Goal: Task Accomplishment & Management: Use online tool/utility

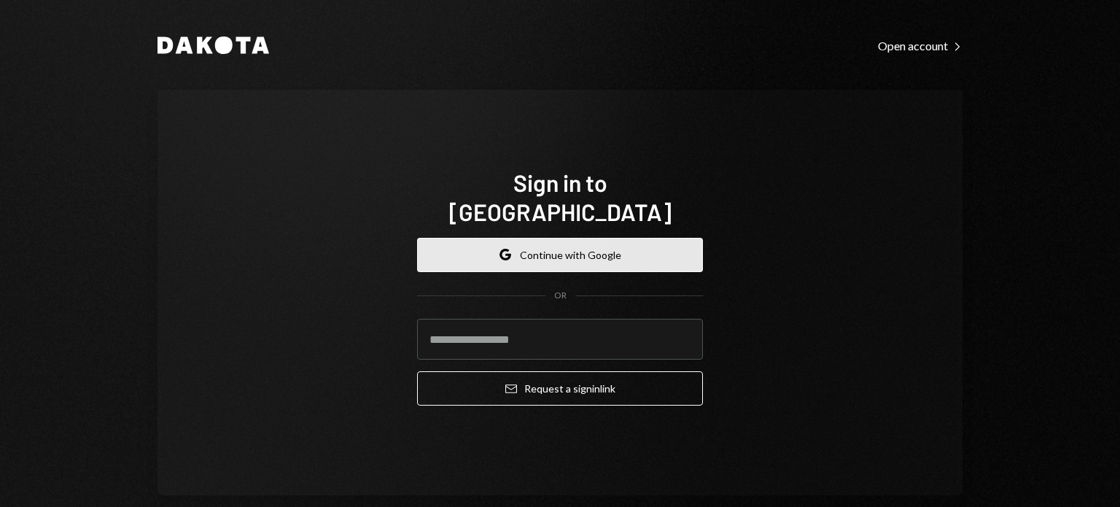
click at [622, 244] on button "Google Continue with Google" at bounding box center [560, 255] width 286 height 34
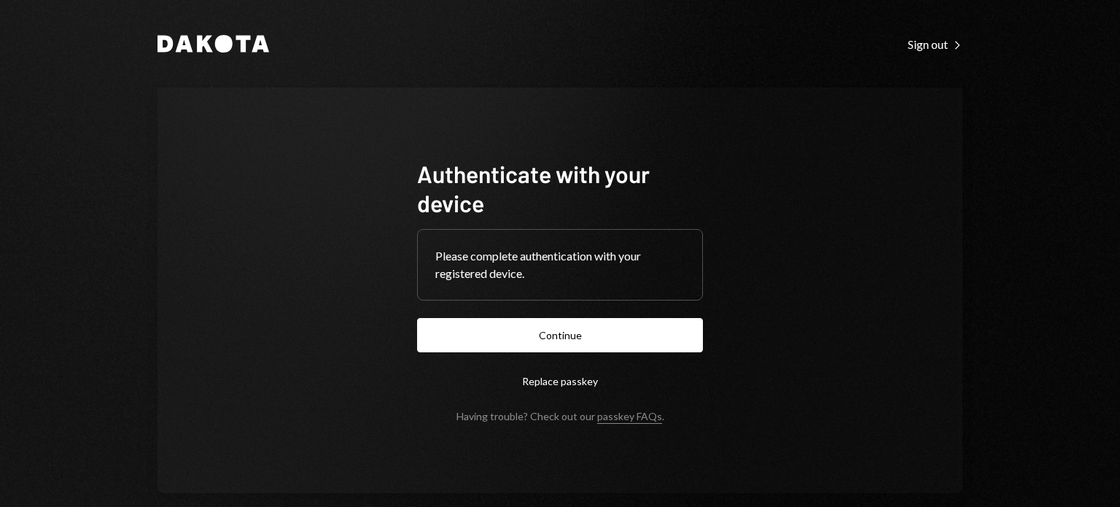
click at [580, 339] on button "Continue" at bounding box center [560, 335] width 286 height 34
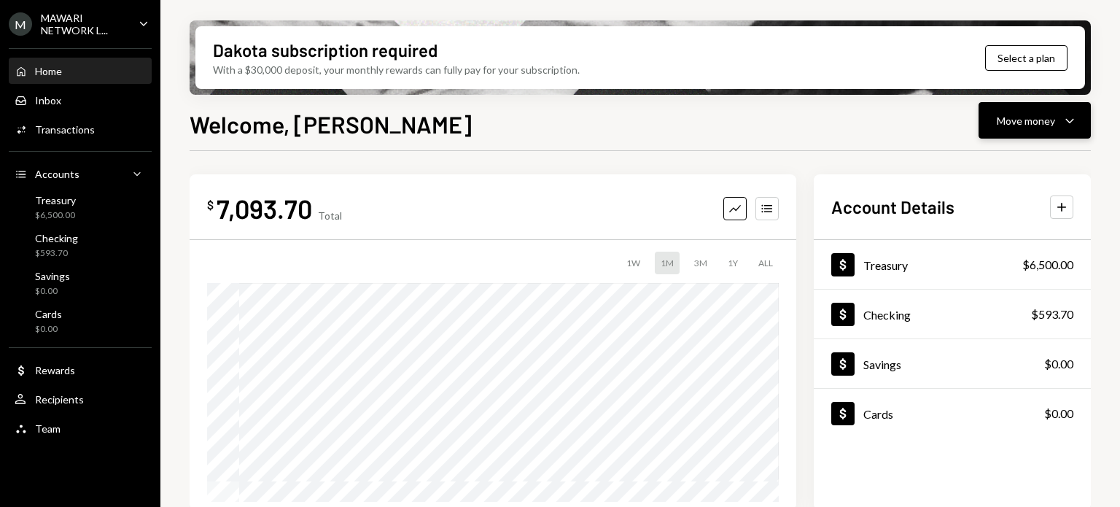
click at [1038, 119] on div "Move money" at bounding box center [1026, 120] width 58 height 15
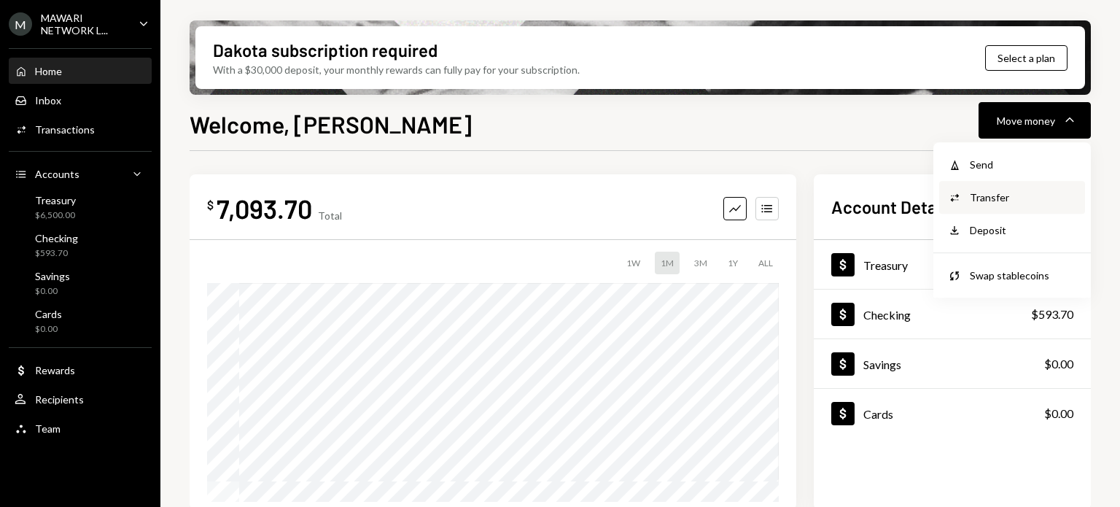
click at [1015, 194] on div "Transfer" at bounding box center [1023, 197] width 106 height 15
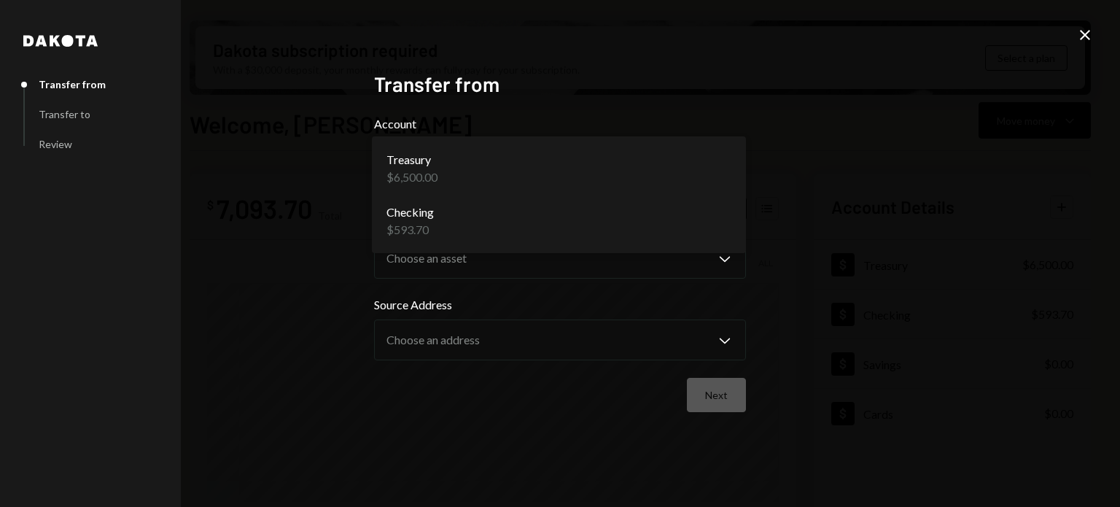
click at [615, 183] on body "M MAWARI NETWORK L... Caret Down Home Home Inbox Inbox Activities Transactions …" at bounding box center [560, 253] width 1120 height 507
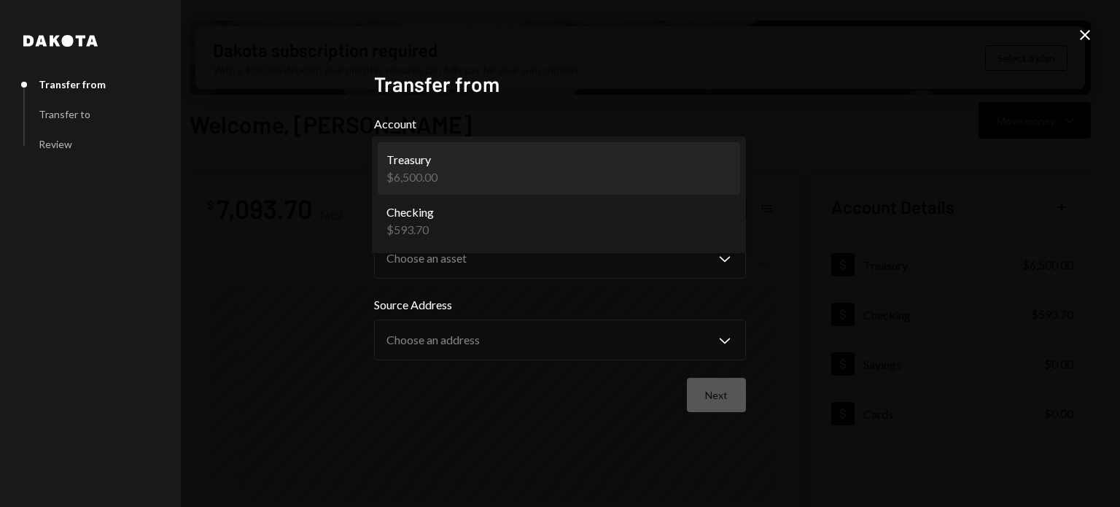
select select "**********"
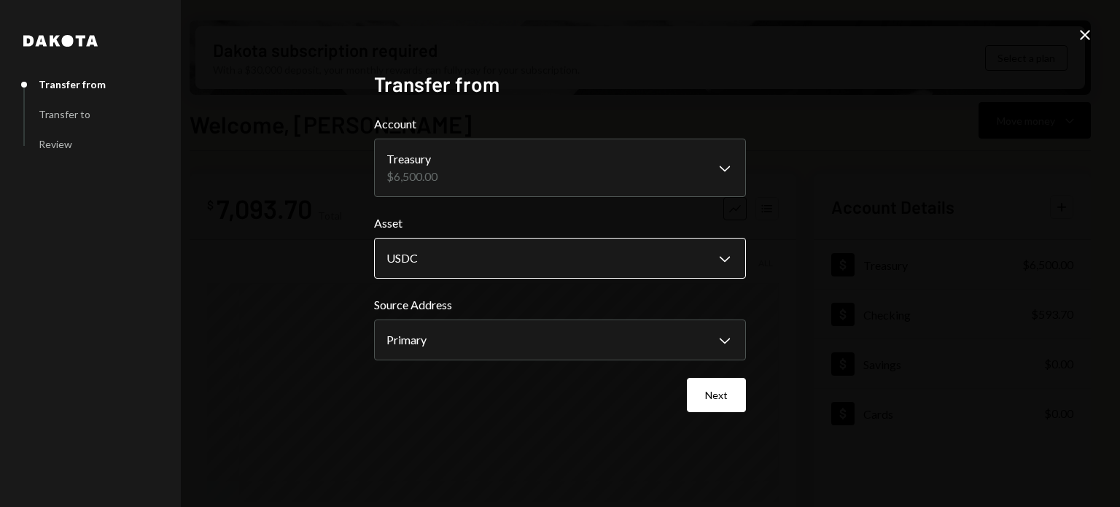
click at [683, 256] on body "M MAWARI NETWORK L... Caret Down Home Home Inbox Inbox Activities Transactions …" at bounding box center [560, 253] width 1120 height 507
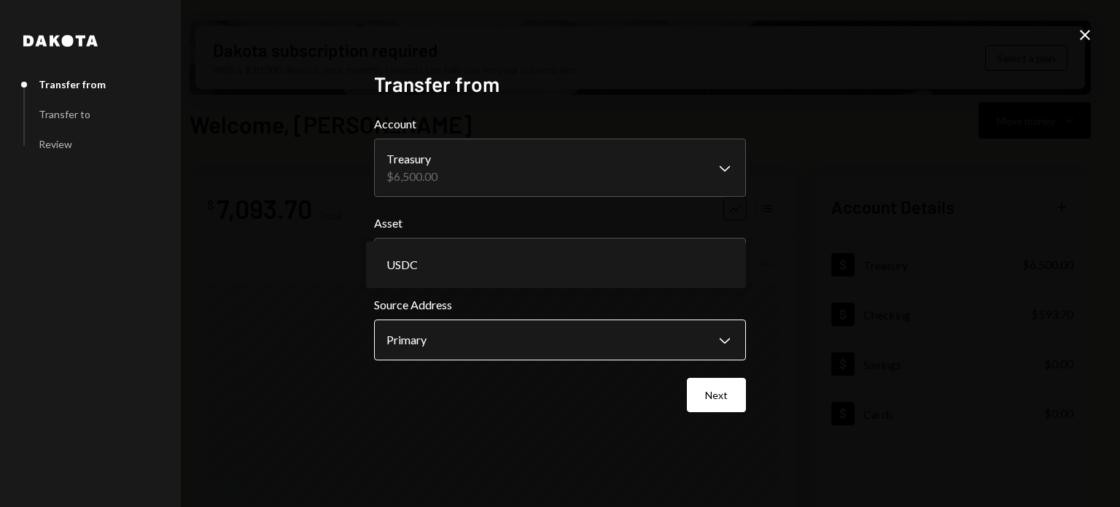
click at [741, 335] on body "M MAWARI NETWORK L... Caret Down Home Home Inbox Inbox Activities Transactions …" at bounding box center [560, 253] width 1120 height 507
click at [731, 396] on button "Next" at bounding box center [716, 395] width 59 height 34
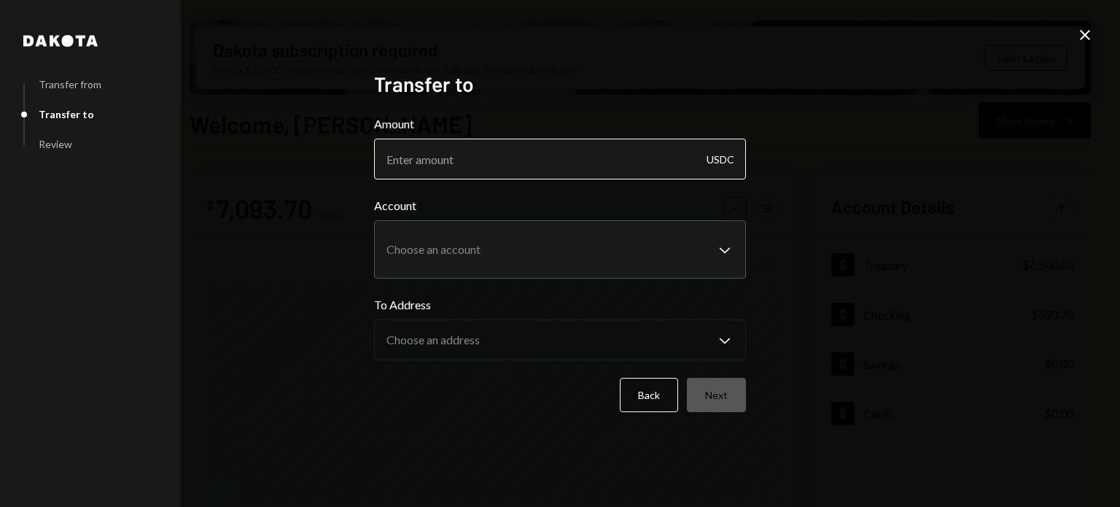
click at [626, 163] on input "Amount" at bounding box center [560, 159] width 372 height 41
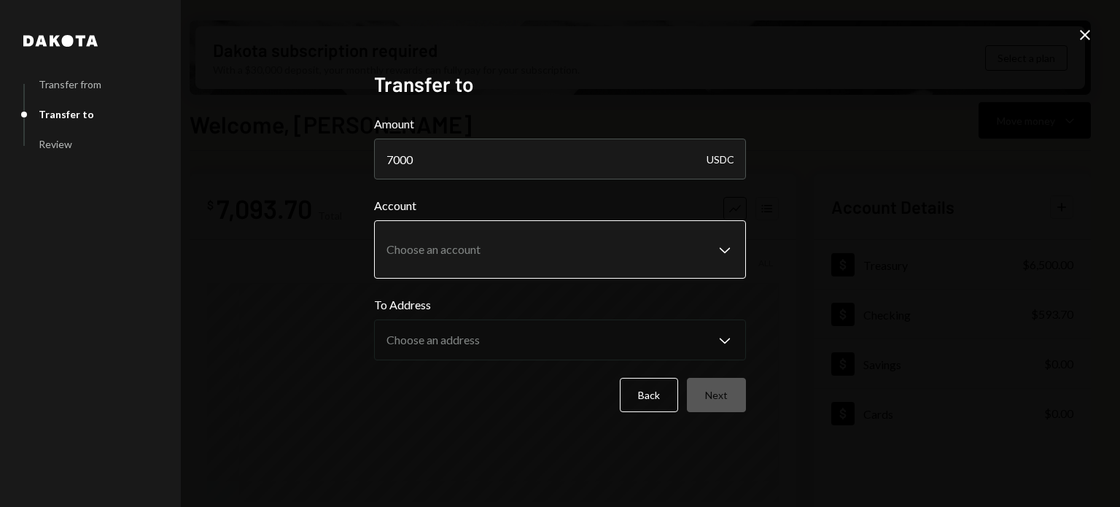
type input "7000"
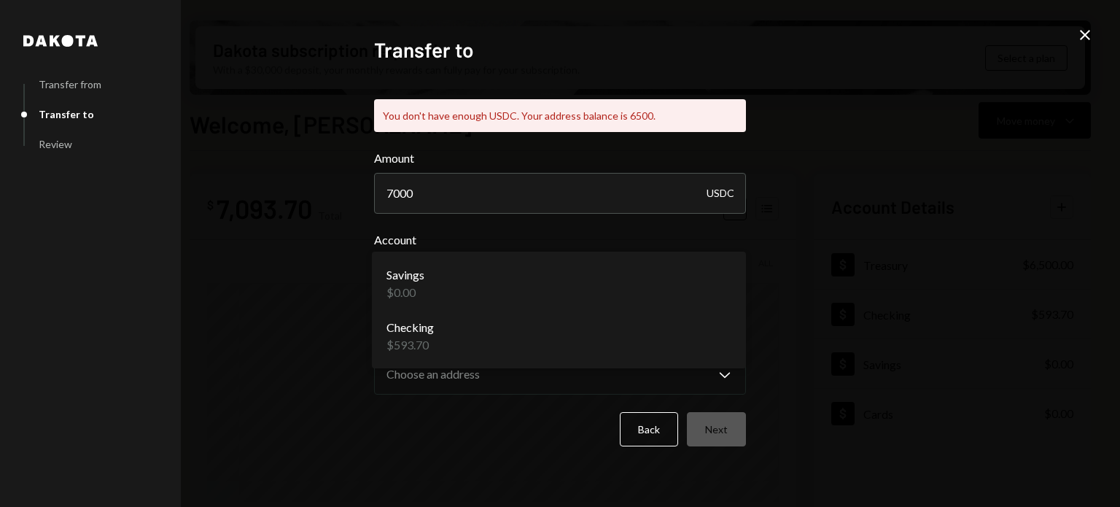
click at [680, 255] on body "M MAWARI NETWORK L... Caret Down Home Home Inbox Inbox Activities Transactions …" at bounding box center [560, 253] width 1120 height 507
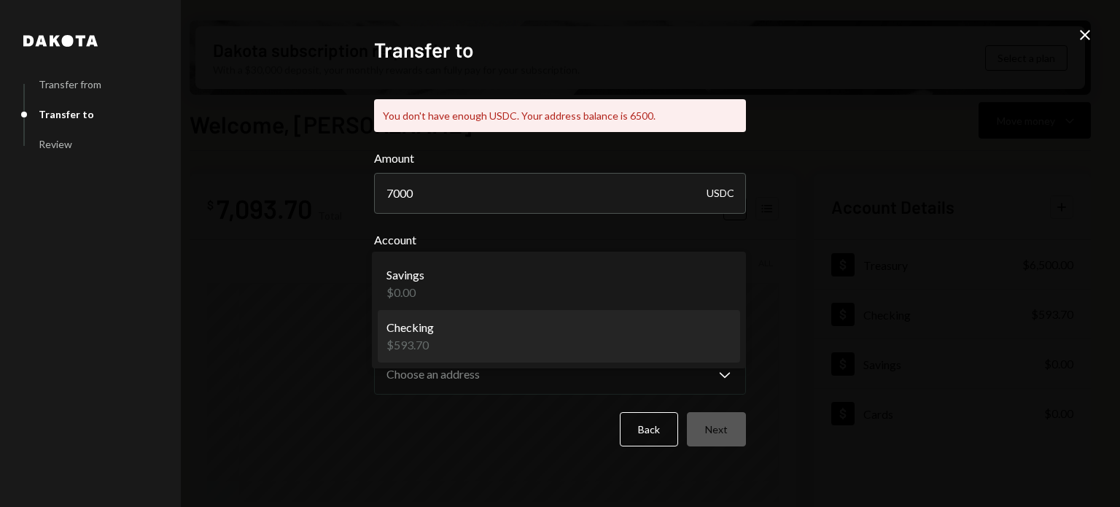
select select "**********"
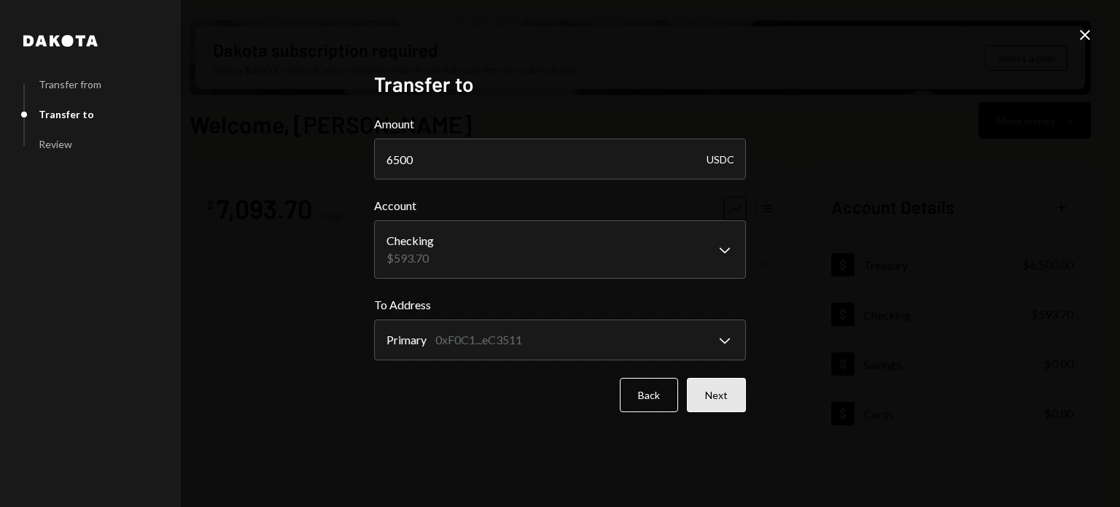
type input "6500"
click at [720, 397] on button "Next" at bounding box center [716, 395] width 59 height 34
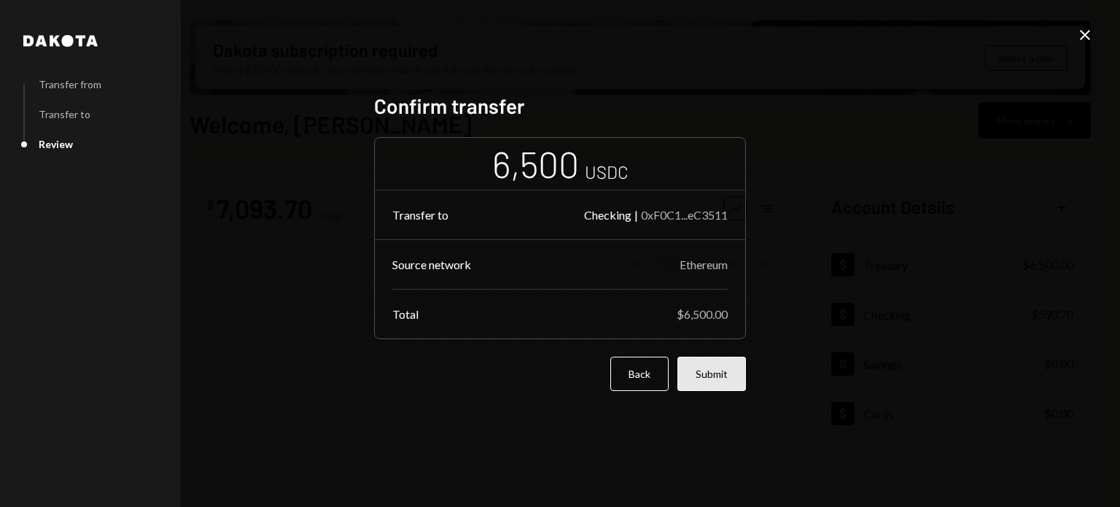
click at [717, 381] on button "Submit" at bounding box center [711, 374] width 69 height 34
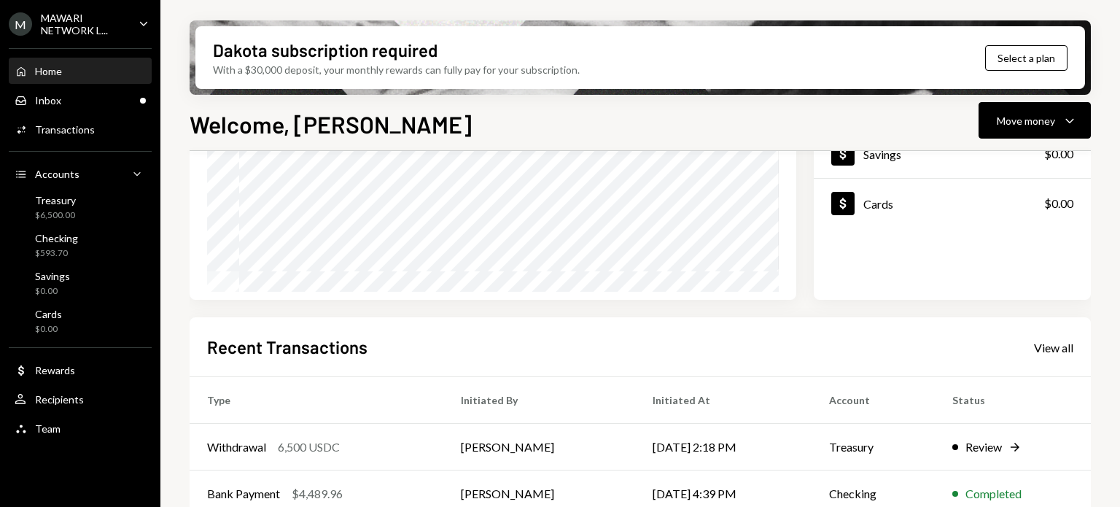
scroll to position [292, 0]
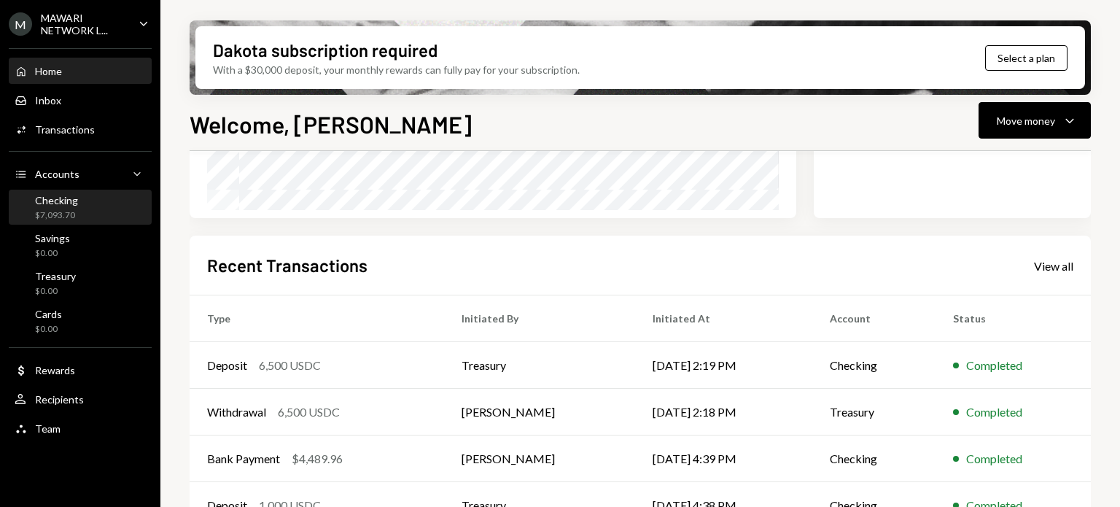
click at [85, 206] on div "Checking $7,093.70" at bounding box center [80, 208] width 131 height 28
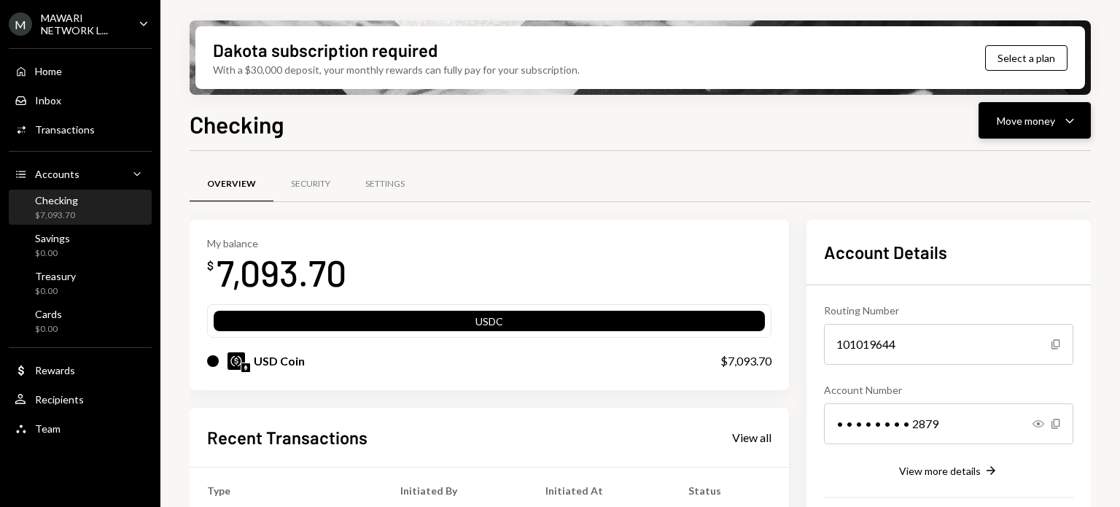
click at [1064, 116] on icon "Caret Down" at bounding box center [1070, 121] width 18 height 18
click at [1019, 205] on div "Convert Transfer" at bounding box center [1012, 197] width 146 height 33
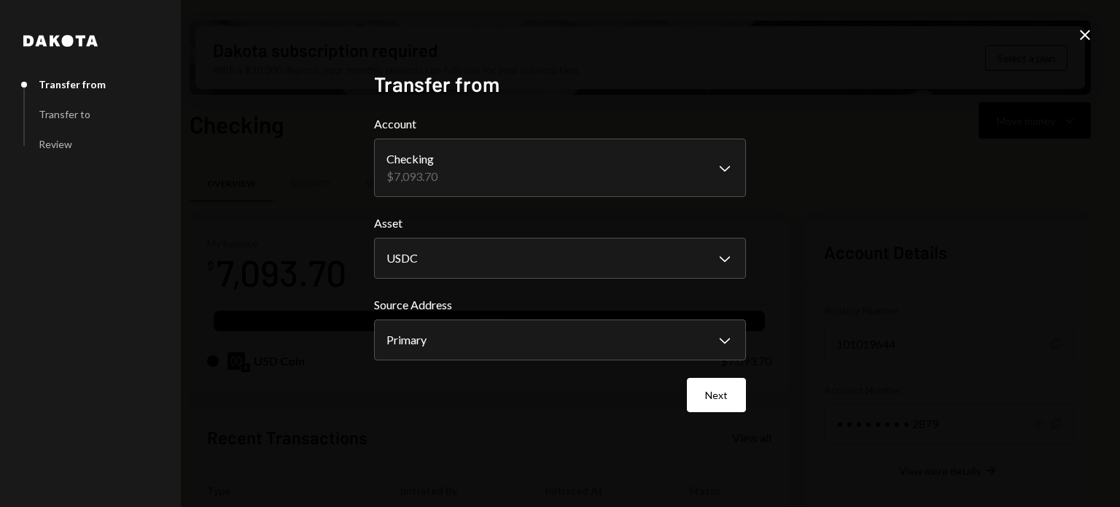
click at [1092, 37] on icon "Close" at bounding box center [1085, 35] width 18 height 18
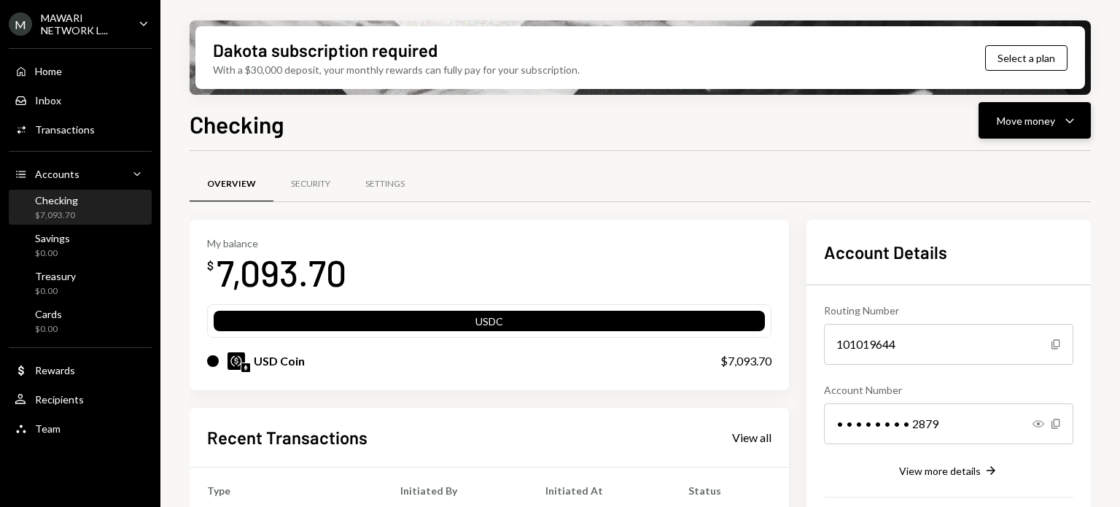
click at [1043, 125] on div "Move money" at bounding box center [1026, 120] width 58 height 15
click at [1016, 163] on div "Send" at bounding box center [1023, 164] width 106 height 15
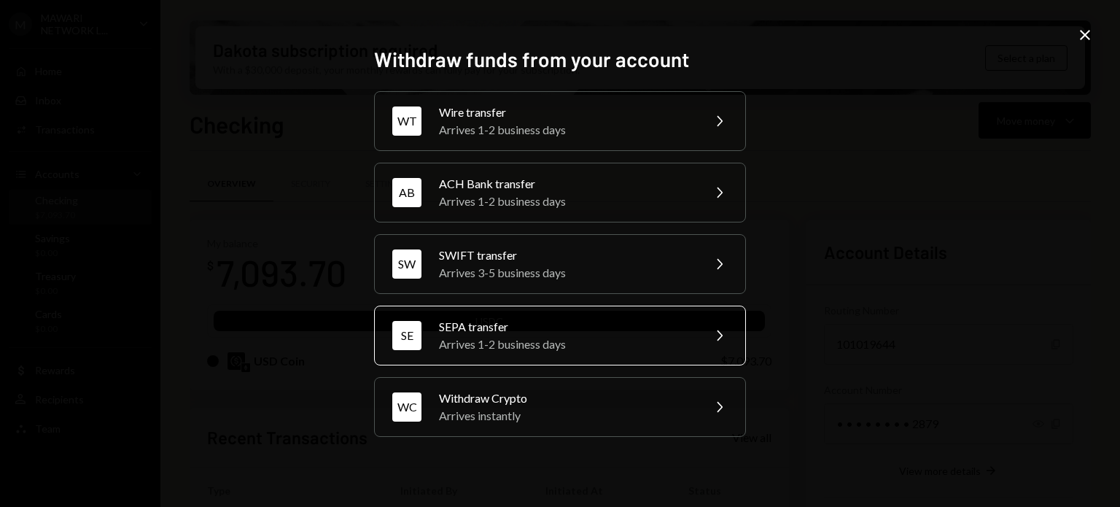
click at [519, 345] on div "Arrives 1-2 business days" at bounding box center [566, 344] width 254 height 18
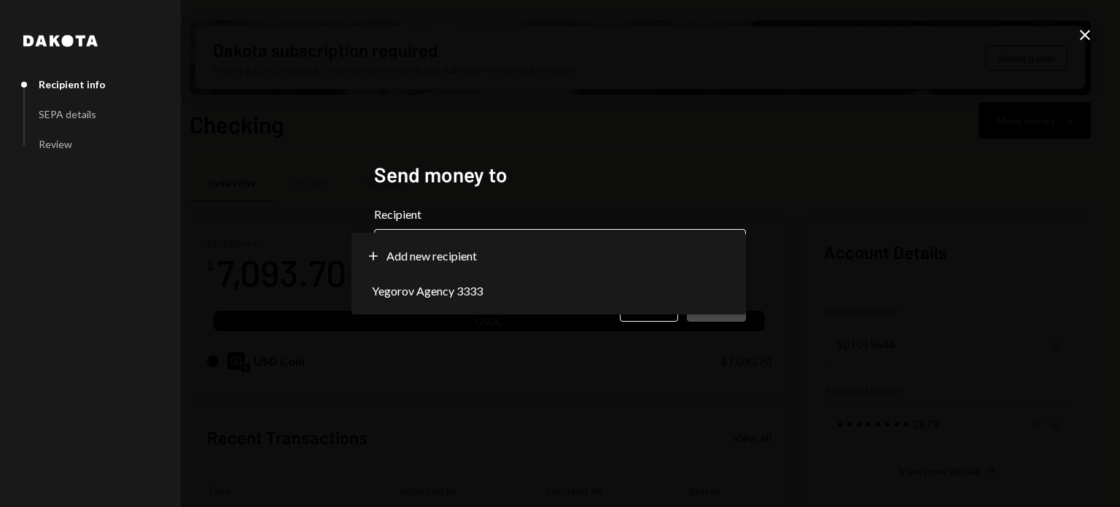
click at [528, 240] on body "M MAWARI NETWORK L... Caret Down Home Home Inbox Inbox Activities Transactions …" at bounding box center [560, 253] width 1120 height 507
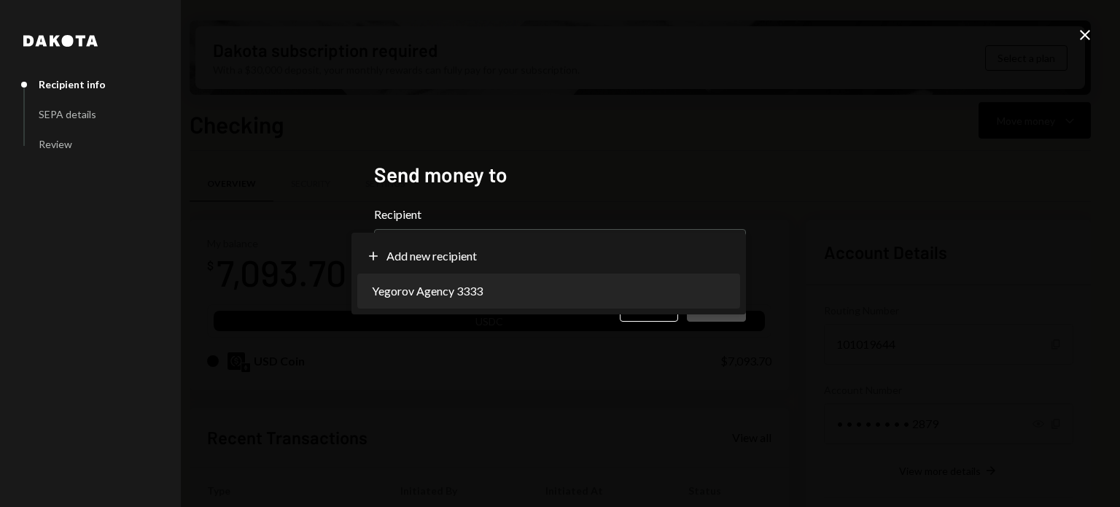
select select "**********"
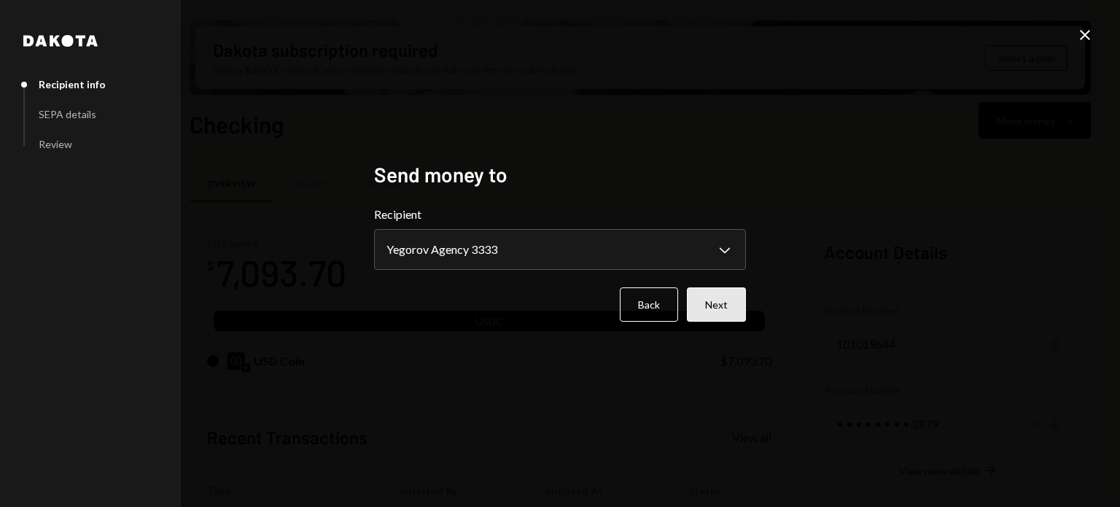
click at [735, 302] on button "Next" at bounding box center [716, 304] width 59 height 34
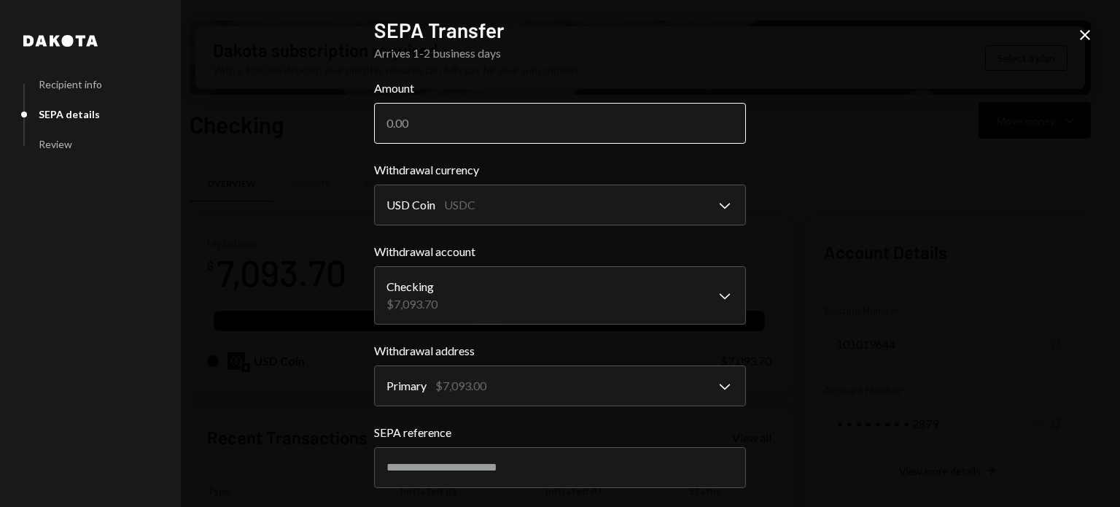
click at [487, 127] on input "Amount" at bounding box center [560, 123] width 372 height 41
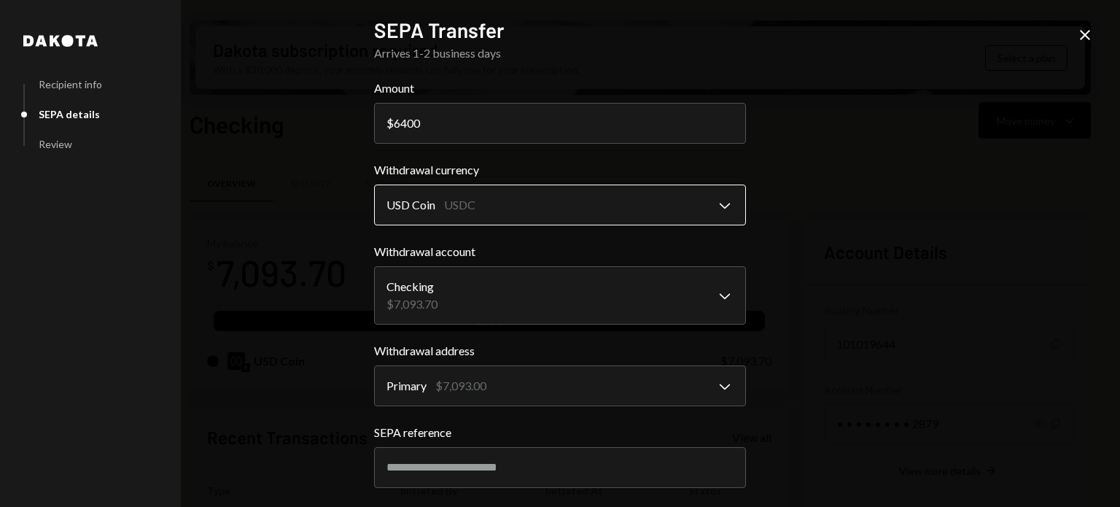
type input "6400"
click at [688, 202] on body "M MAWARI NETWORK L... Caret Down Home Home Inbox Inbox Activities Transactions …" at bounding box center [560, 253] width 1120 height 507
click at [798, 203] on div "**********" at bounding box center [560, 253] width 1120 height 507
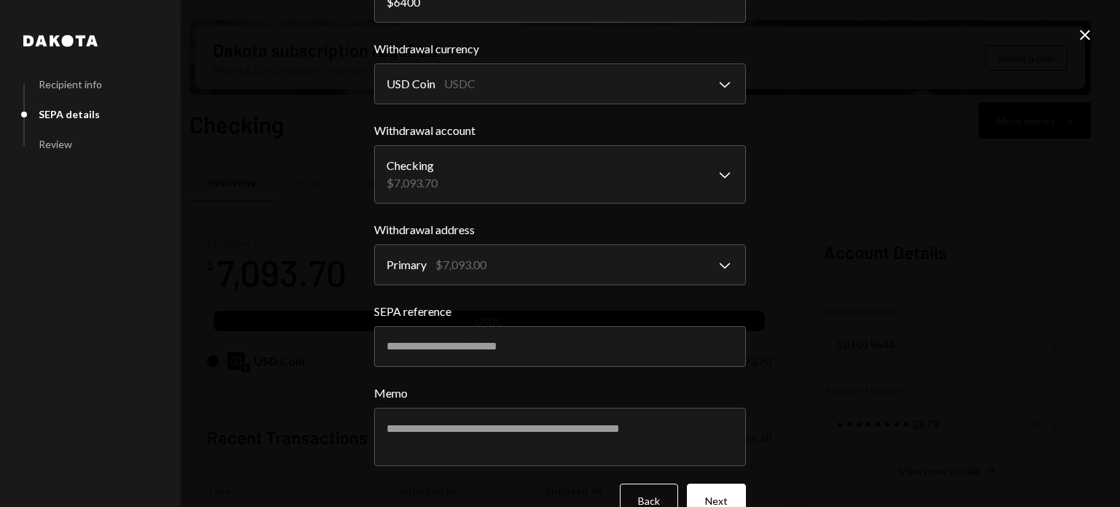
scroll to position [146, 0]
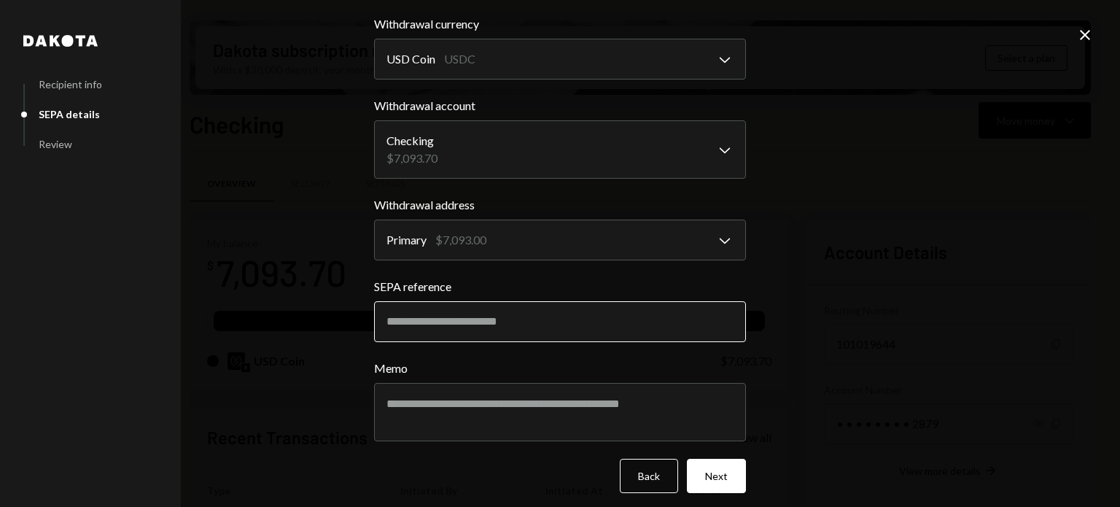
click at [595, 326] on input "SEPA reference" at bounding box center [560, 321] width 372 height 41
type input "**********"
drag, startPoint x: 444, startPoint y: 316, endPoint x: 322, endPoint y: 324, distance: 122.0
click at [317, 322] on div "**********" at bounding box center [560, 253] width 1120 height 507
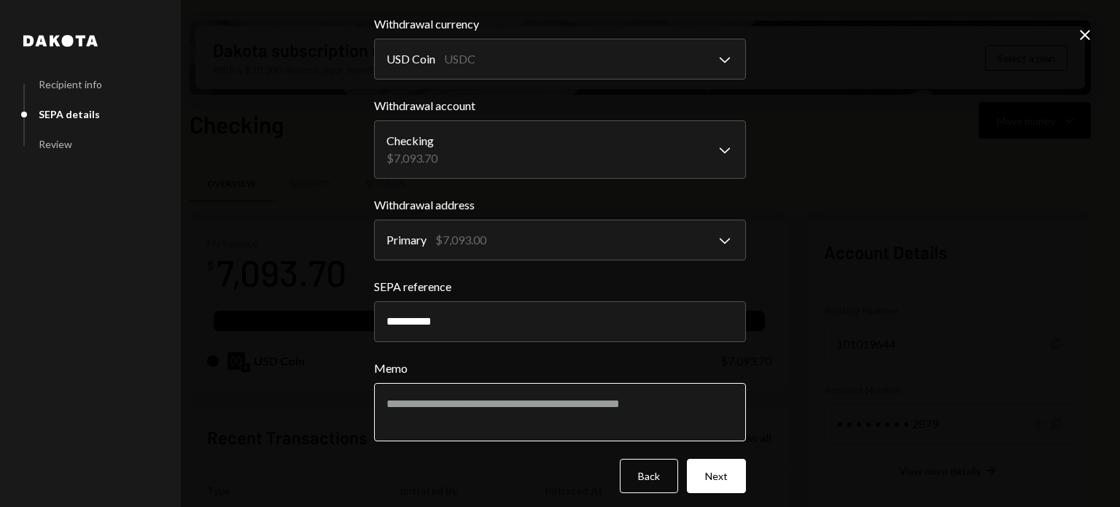
click at [521, 421] on textarea "Memo" at bounding box center [560, 412] width 372 height 58
paste textarea "**********"
type textarea "**********"
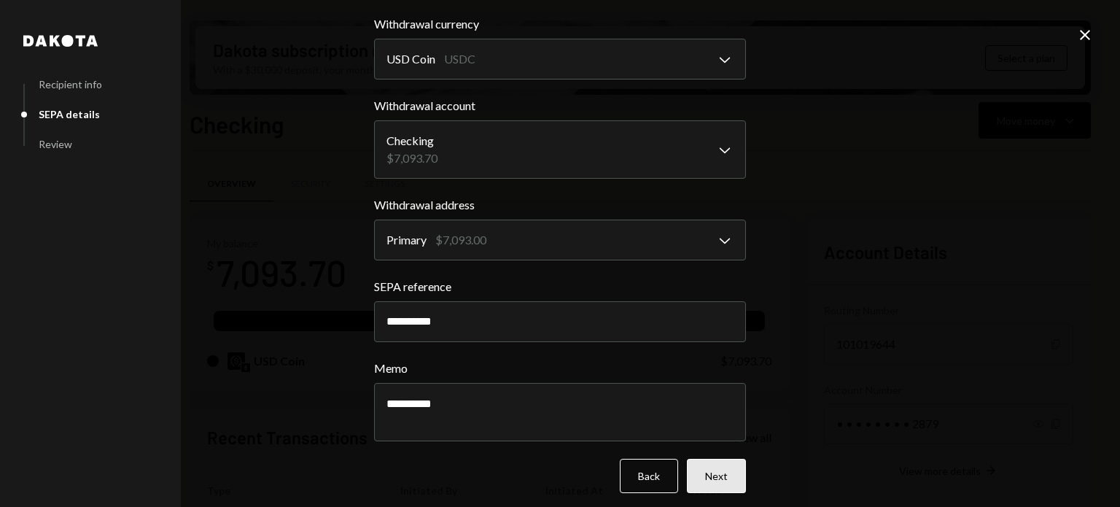
click at [709, 481] on button "Next" at bounding box center [716, 476] width 59 height 34
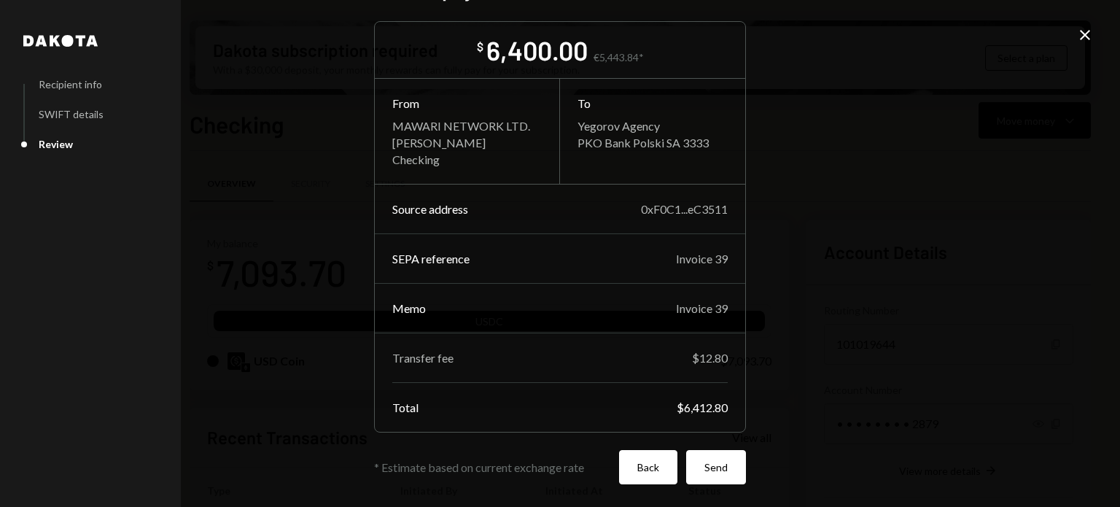
click at [643, 467] on button "Back" at bounding box center [648, 467] width 58 height 34
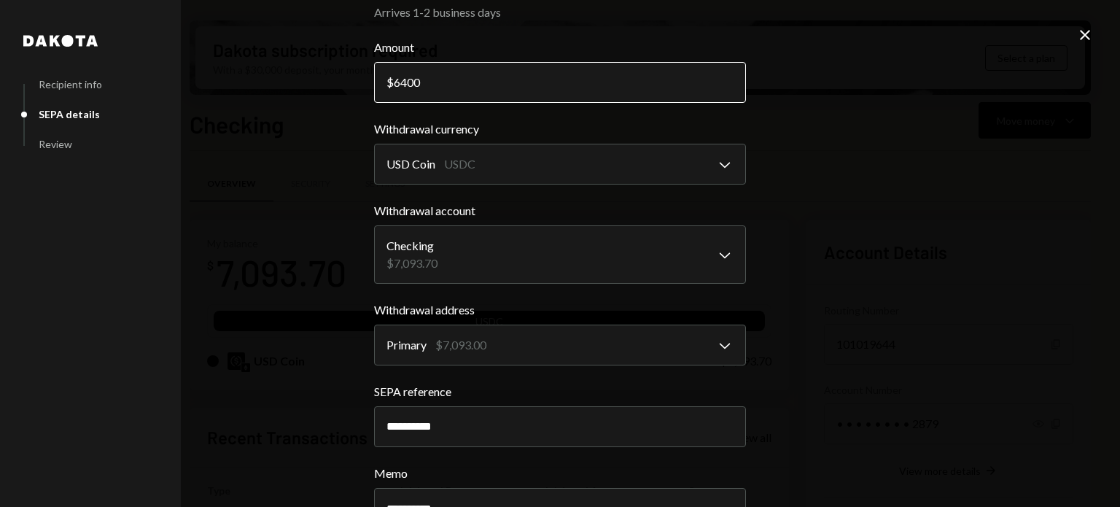
drag, startPoint x: 416, startPoint y: 80, endPoint x: 405, endPoint y: 80, distance: 10.9
click at [405, 80] on input "6400" at bounding box center [560, 82] width 372 height 41
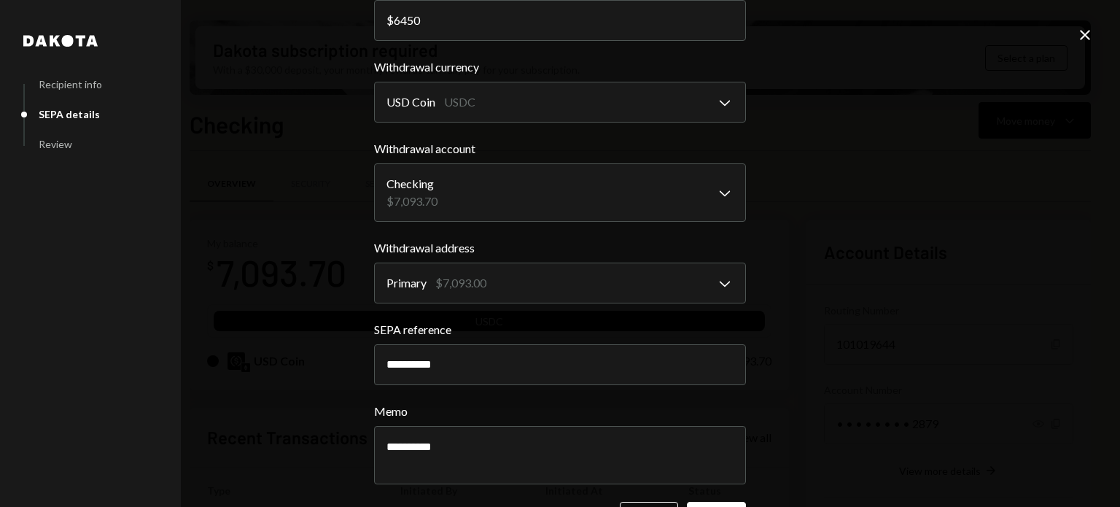
scroll to position [155, 0]
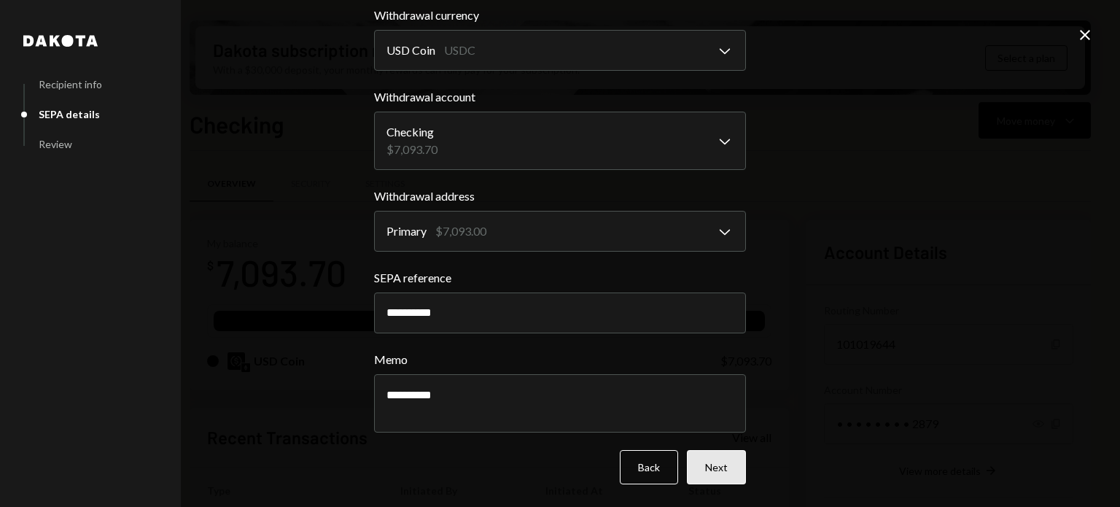
type input "6450"
drag, startPoint x: 699, startPoint y: 475, endPoint x: 694, endPoint y: 448, distance: 26.7
click at [700, 475] on button "Next" at bounding box center [716, 467] width 59 height 34
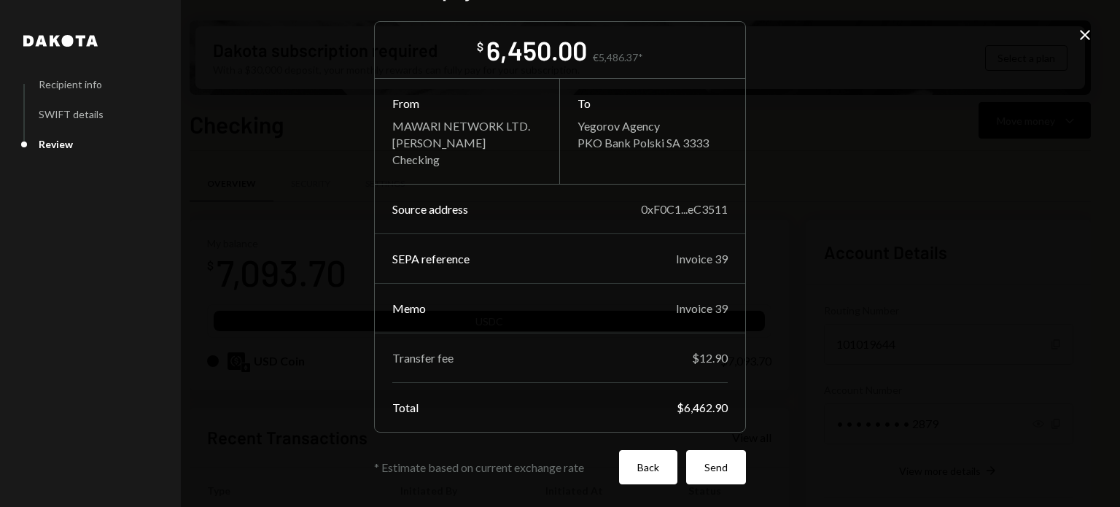
click at [644, 474] on button "Back" at bounding box center [648, 467] width 58 height 34
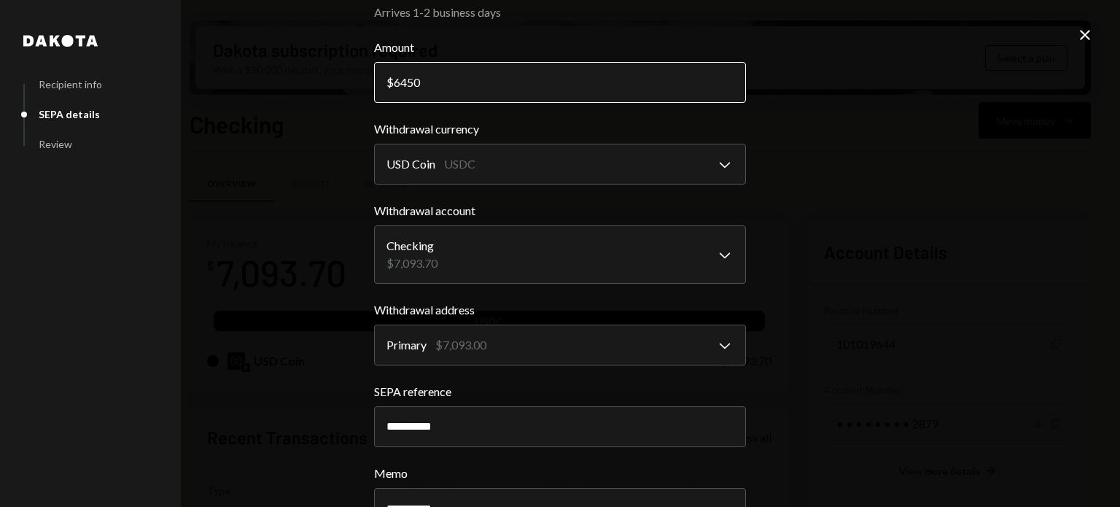
drag, startPoint x: 425, startPoint y: 79, endPoint x: 394, endPoint y: 84, distance: 31.7
click at [394, 84] on input "6450" at bounding box center [560, 82] width 372 height 41
type input "6500"
click at [925, 172] on div "**********" at bounding box center [560, 253] width 1120 height 507
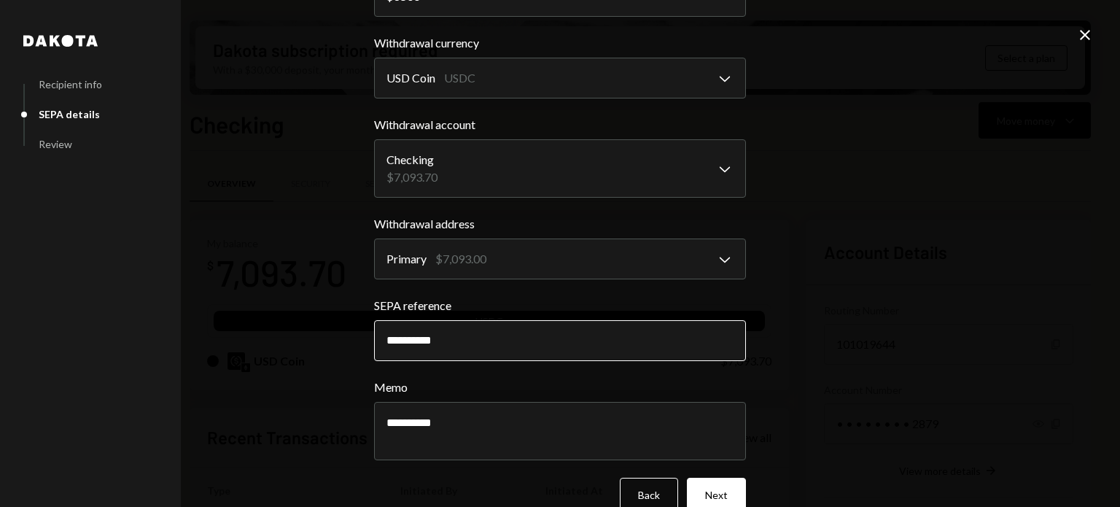
scroll to position [155, 0]
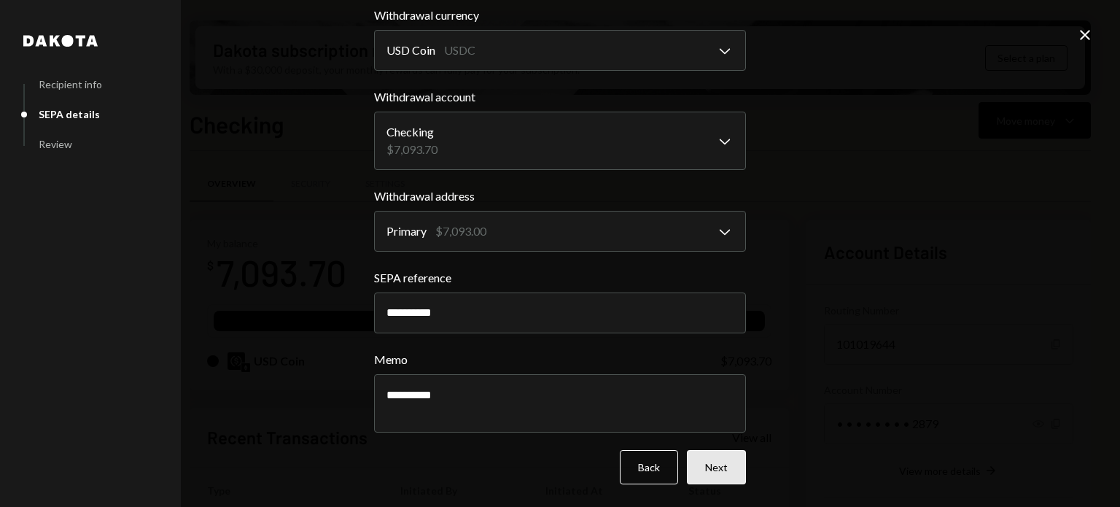
click at [705, 471] on button "Next" at bounding box center [716, 467] width 59 height 34
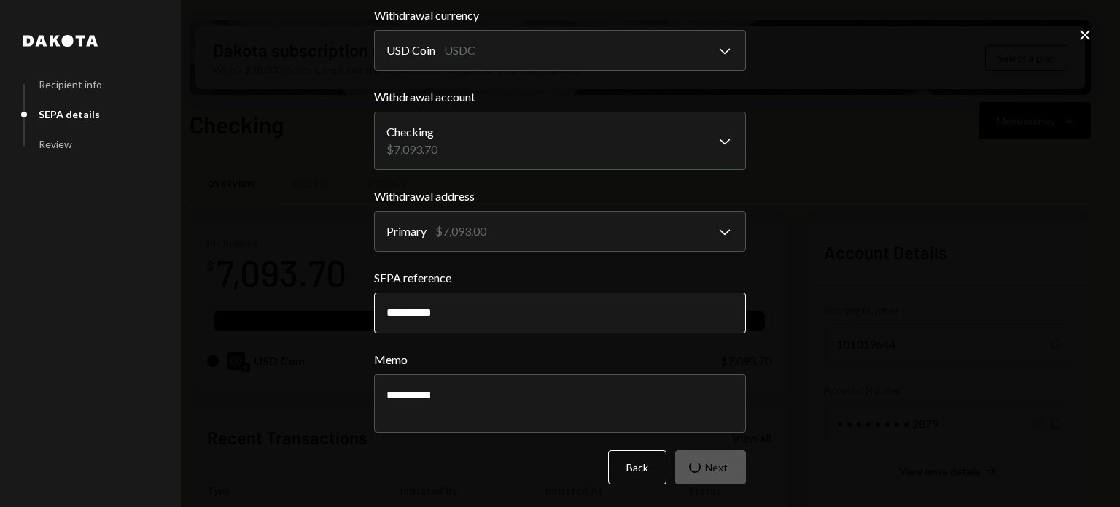
scroll to position [41, 0]
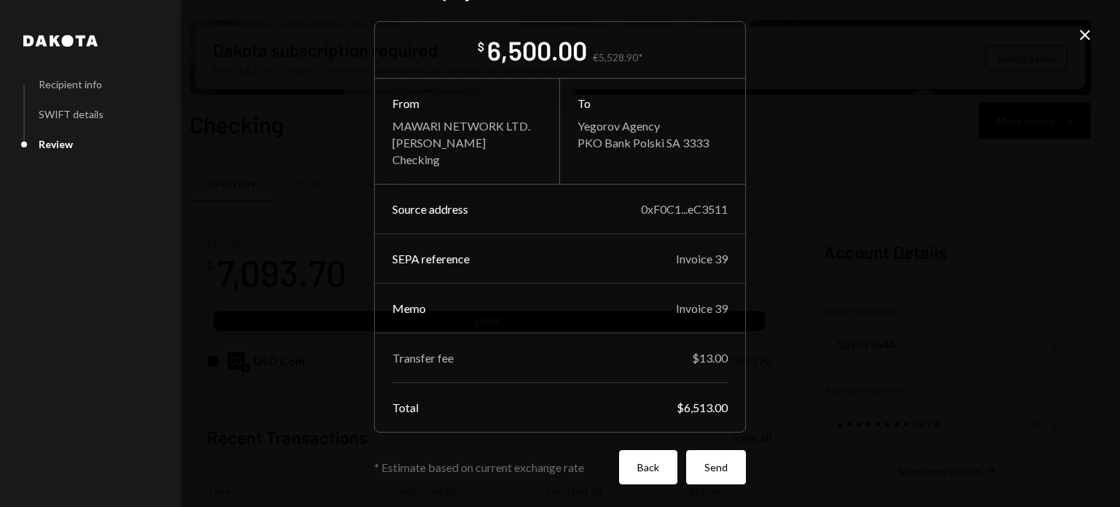
click at [646, 463] on button "Back" at bounding box center [648, 467] width 58 height 34
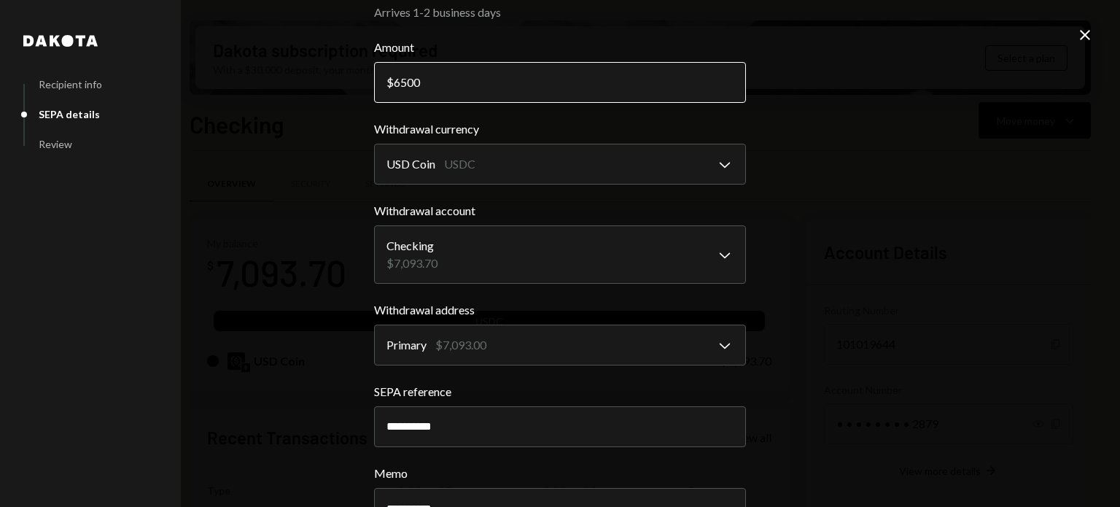
drag, startPoint x: 435, startPoint y: 84, endPoint x: 397, endPoint y: 82, distance: 38.0
click at [397, 82] on input "6500" at bounding box center [560, 82] width 372 height 41
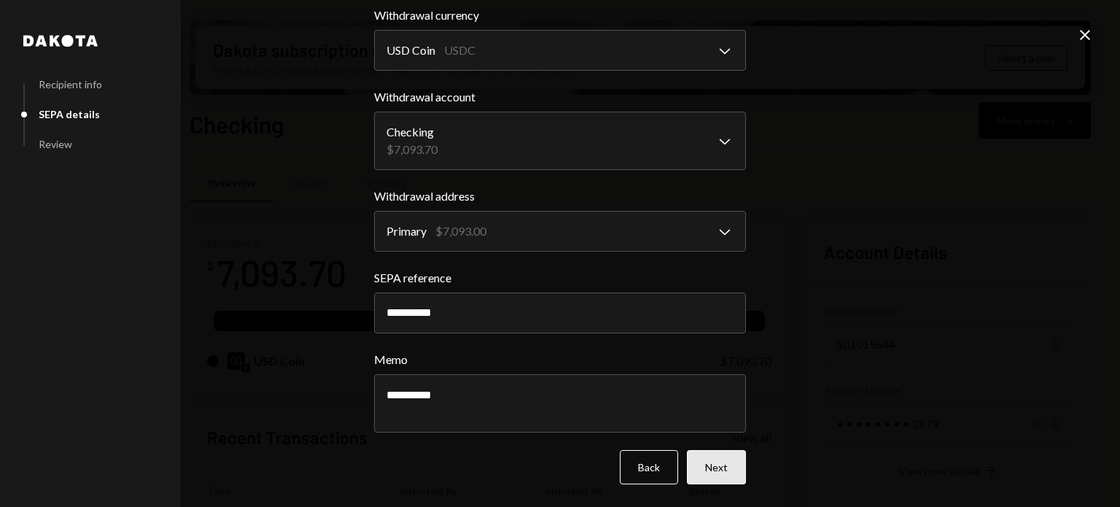
type input "6480"
click at [716, 471] on button "Next" at bounding box center [716, 467] width 59 height 34
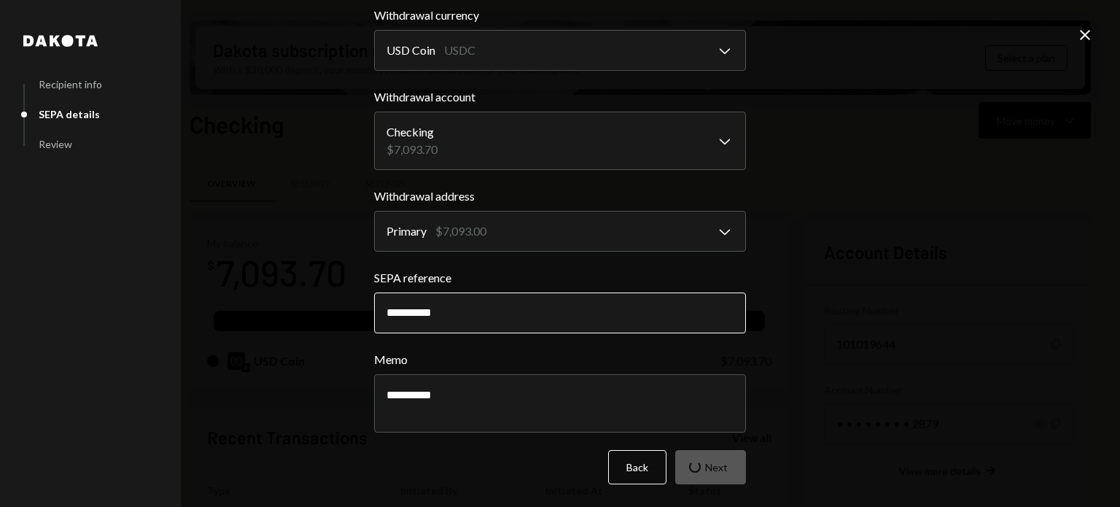
scroll to position [41, 0]
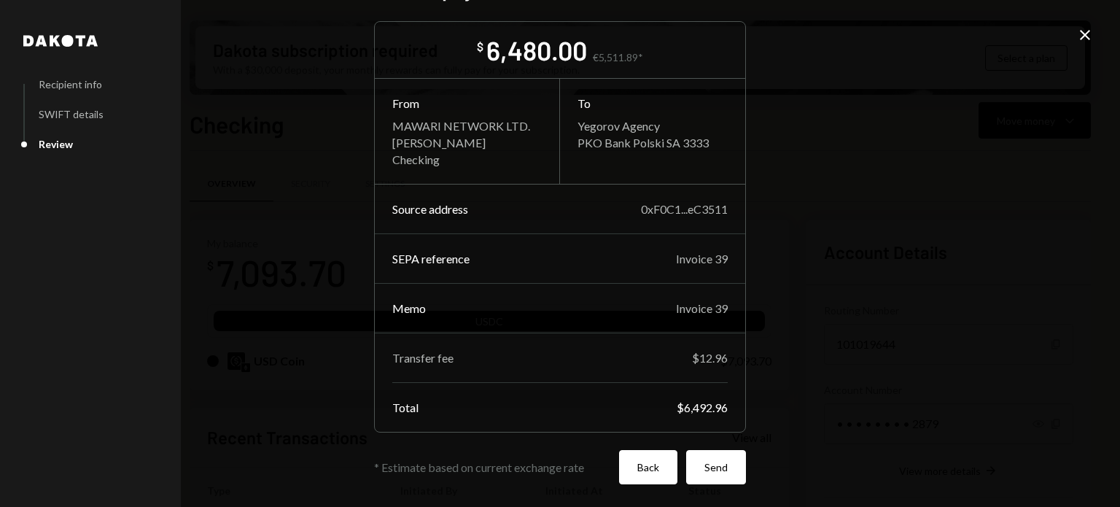
click at [642, 462] on button "Back" at bounding box center [648, 467] width 58 height 34
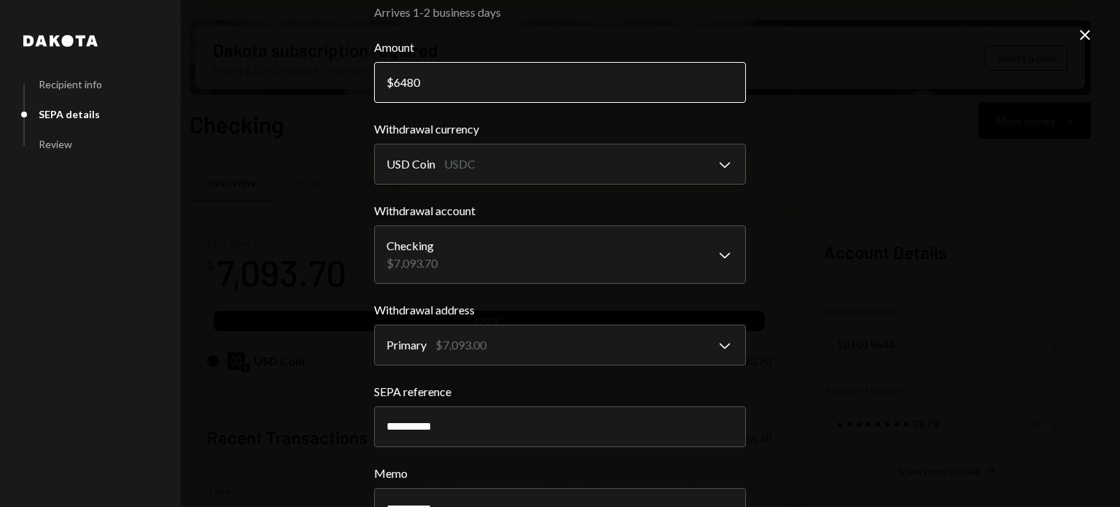
click at [445, 87] on input "6480" at bounding box center [560, 82] width 372 height 41
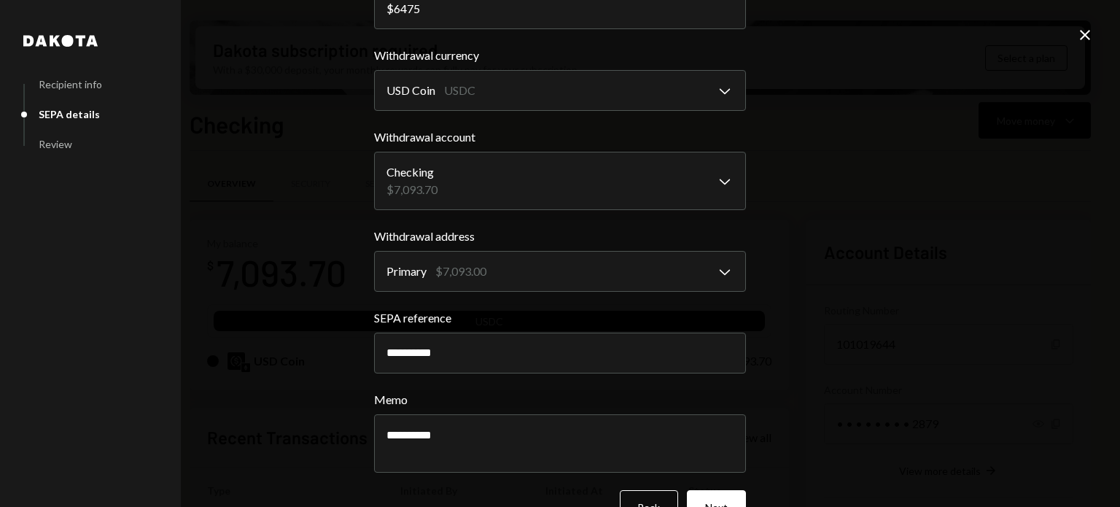
scroll to position [155, 0]
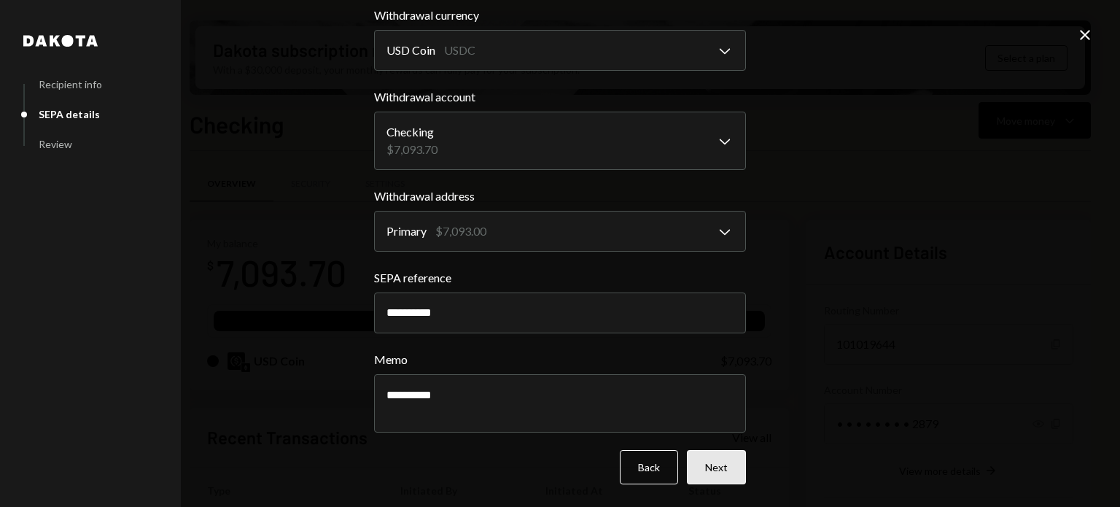
type input "6475"
click at [719, 465] on button "Next" at bounding box center [716, 467] width 59 height 34
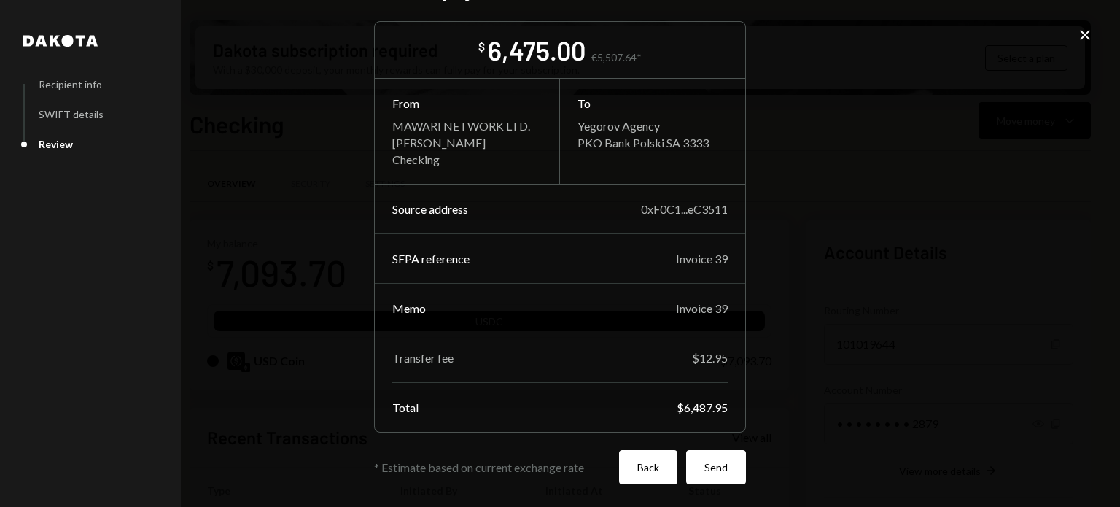
click at [633, 470] on button "Back" at bounding box center [648, 467] width 58 height 34
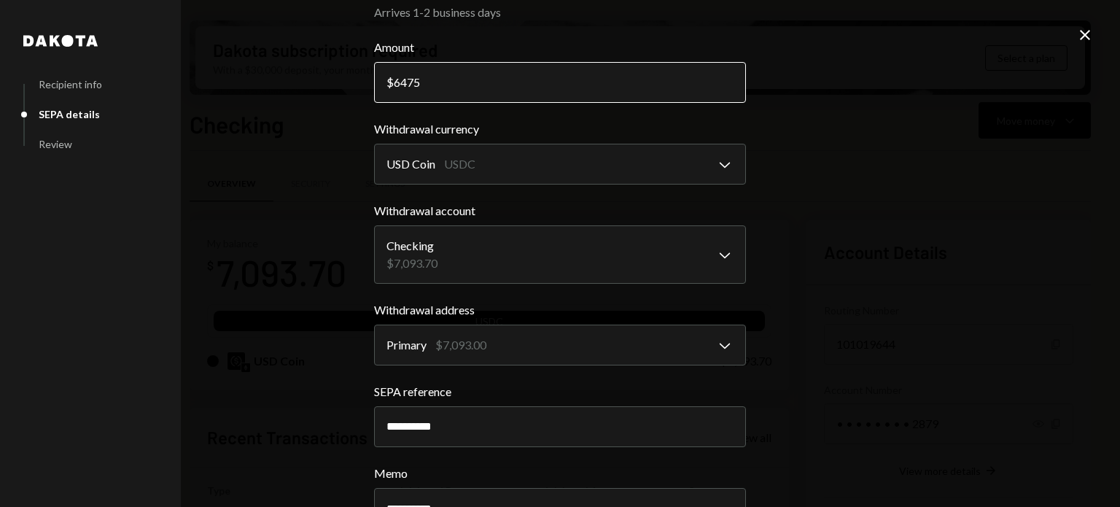
click at [440, 92] on input "6475" at bounding box center [560, 82] width 372 height 41
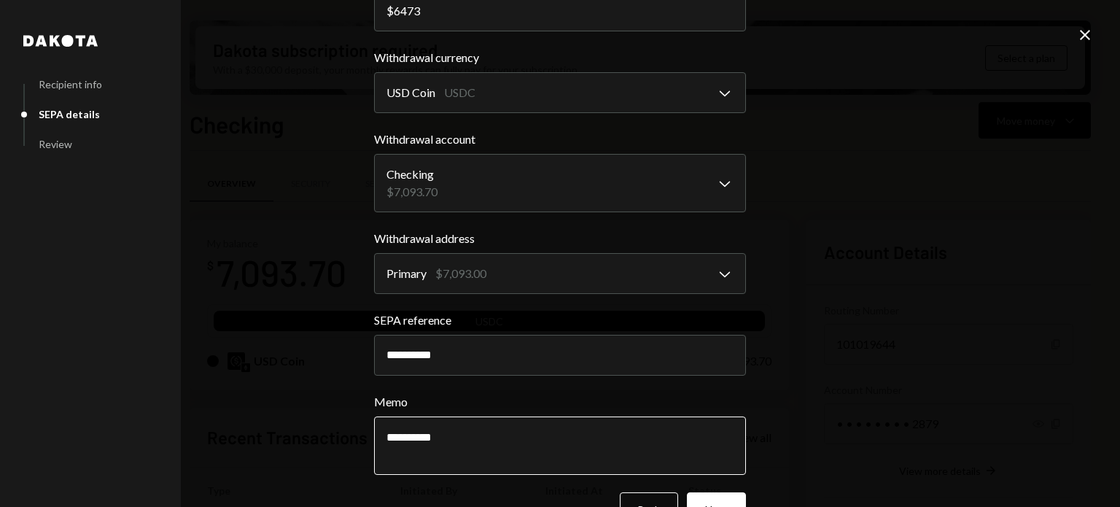
scroll to position [155, 0]
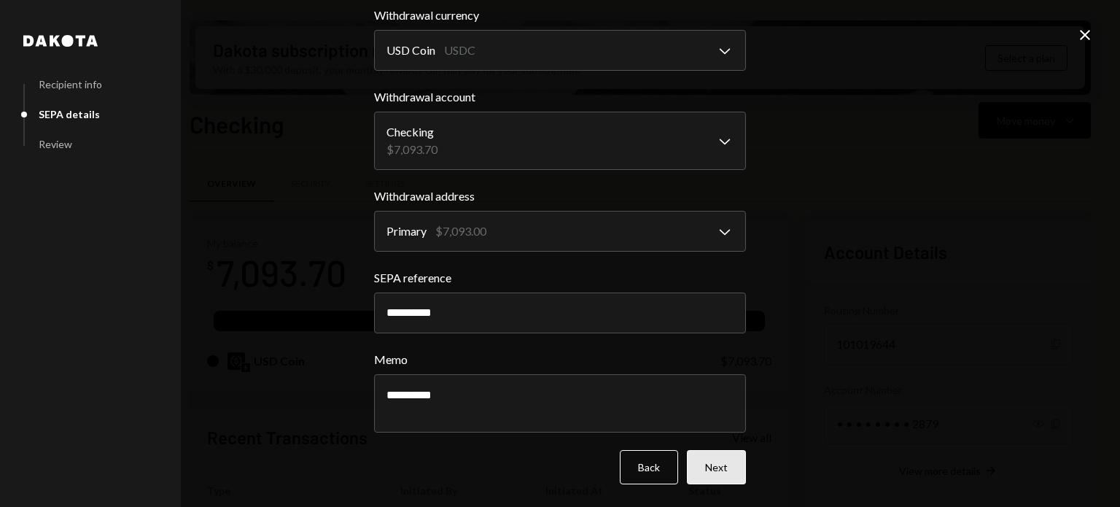
type input "6473"
click at [716, 465] on button "Next" at bounding box center [716, 467] width 59 height 34
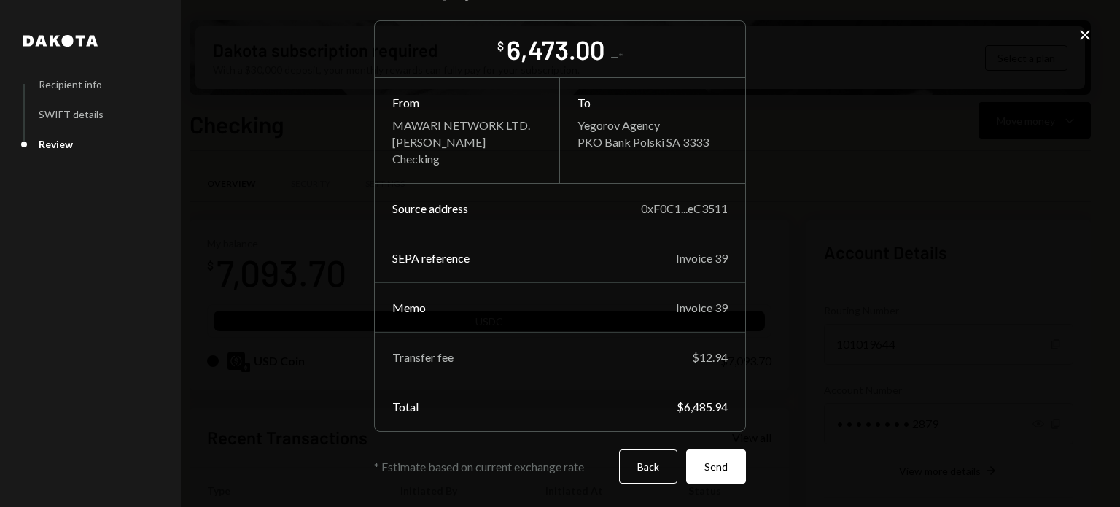
scroll to position [41, 0]
click at [718, 462] on button "Send" at bounding box center [716, 467] width 60 height 34
